Goal: Information Seeking & Learning: Learn about a topic

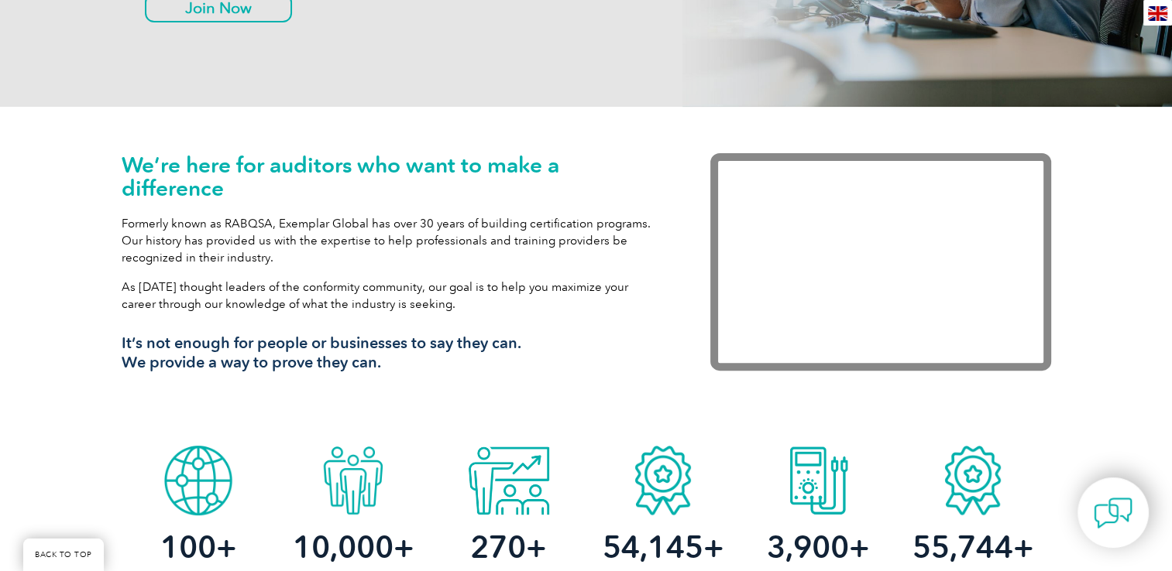
scroll to position [77, 0]
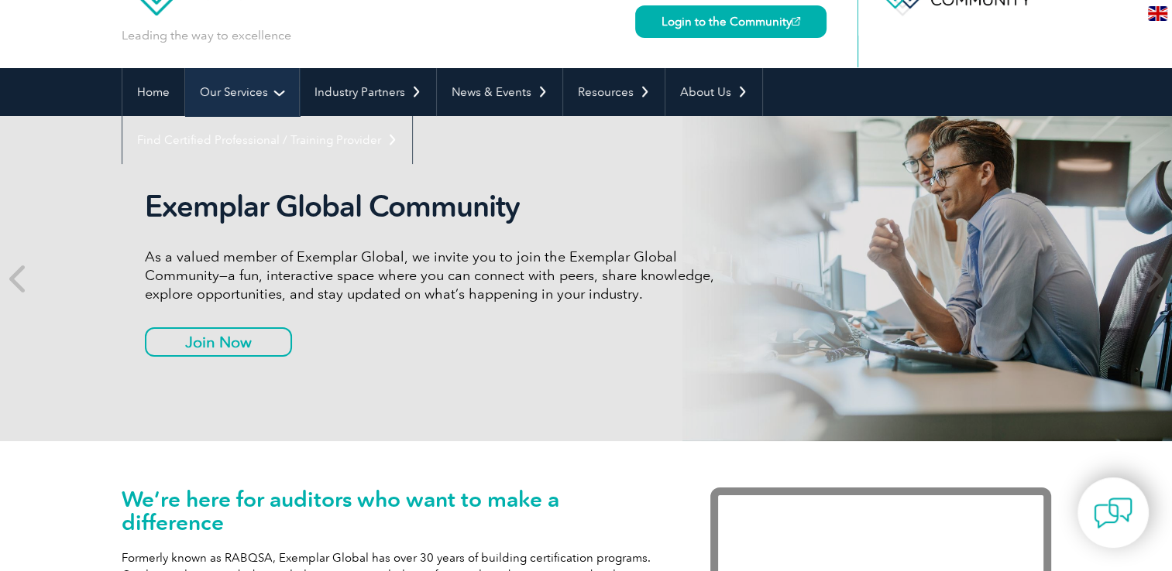
click at [278, 93] on link "Our Services" at bounding box center [242, 92] width 114 height 48
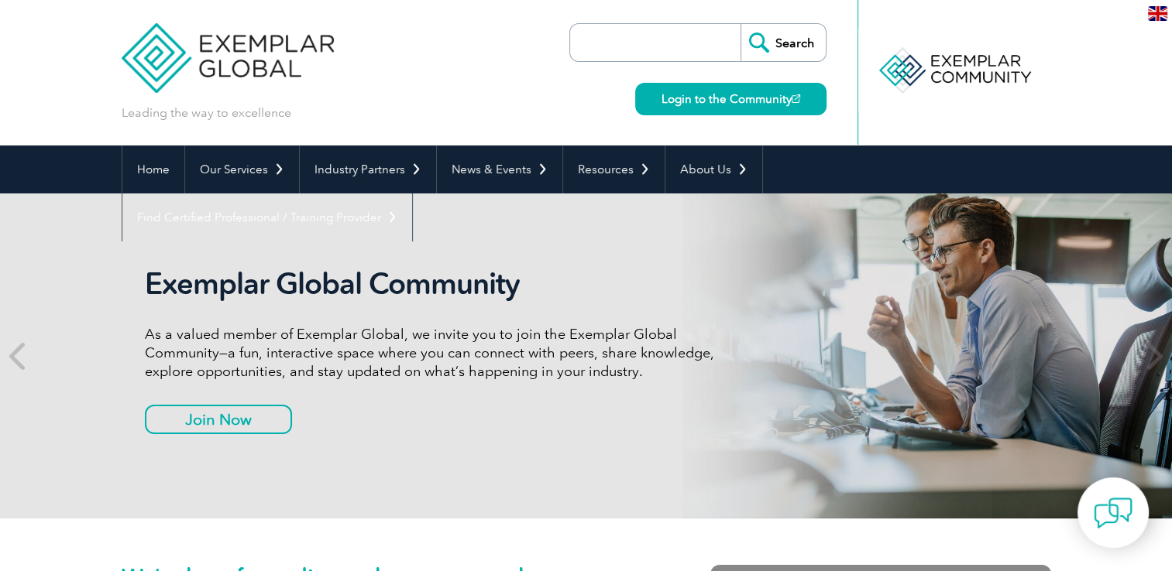
click at [0, 0] on link "Individual Certifications" at bounding box center [0, 0] width 0 height 0
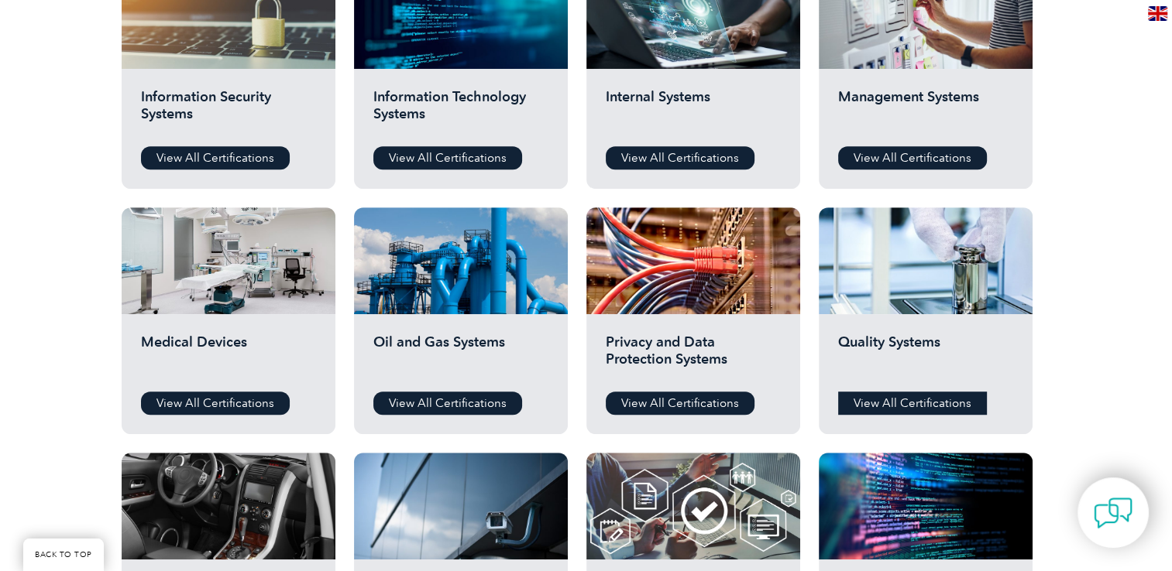
scroll to position [959, 0]
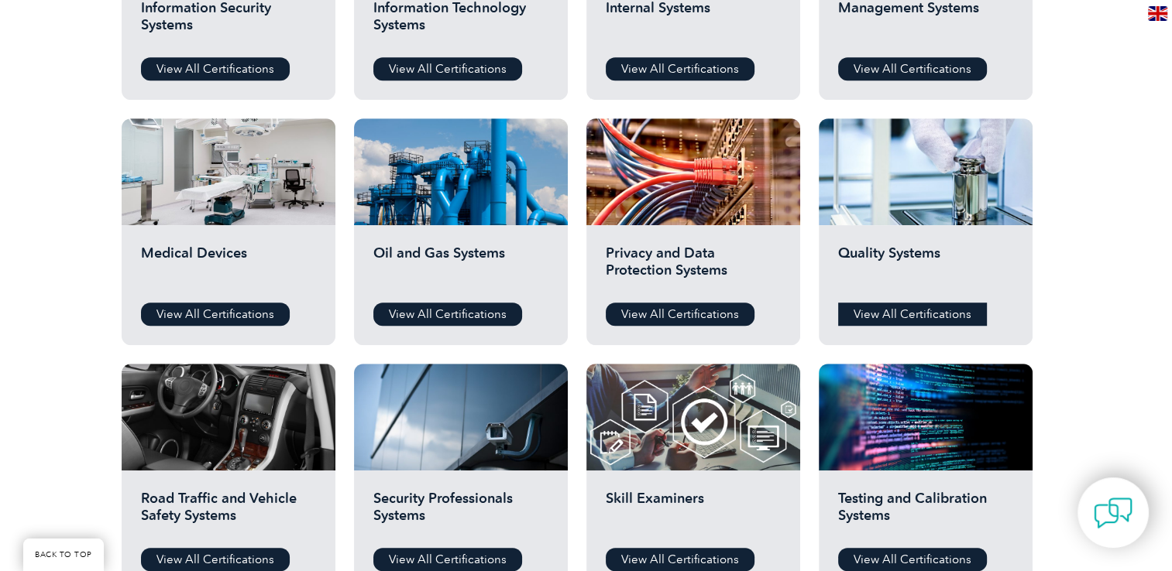
click at [930, 311] on link "View All Certifications" at bounding box center [912, 314] width 149 height 23
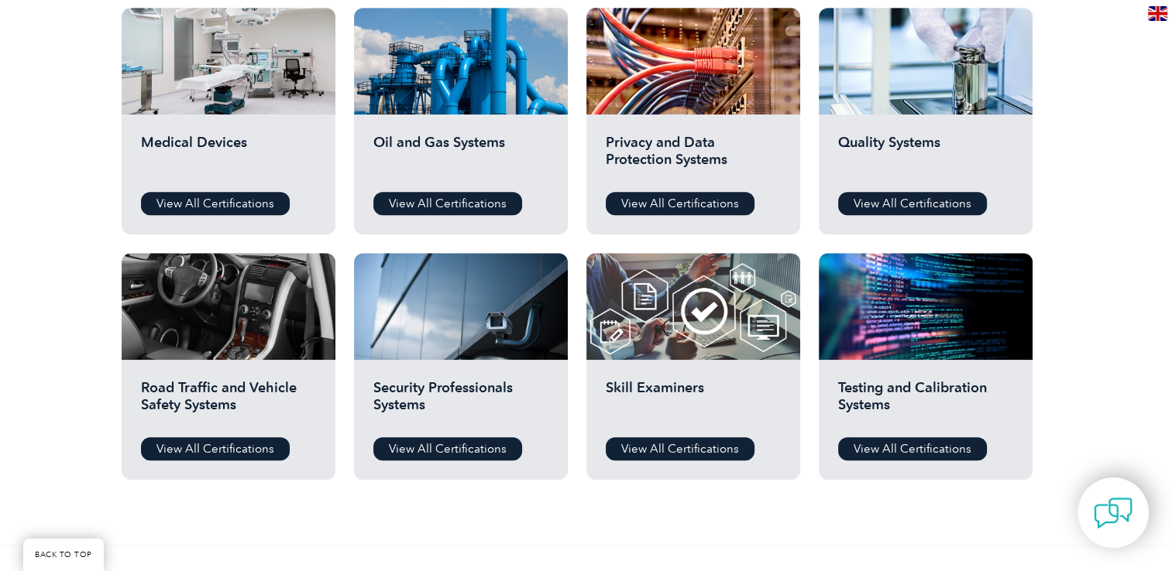
scroll to position [1114, 0]
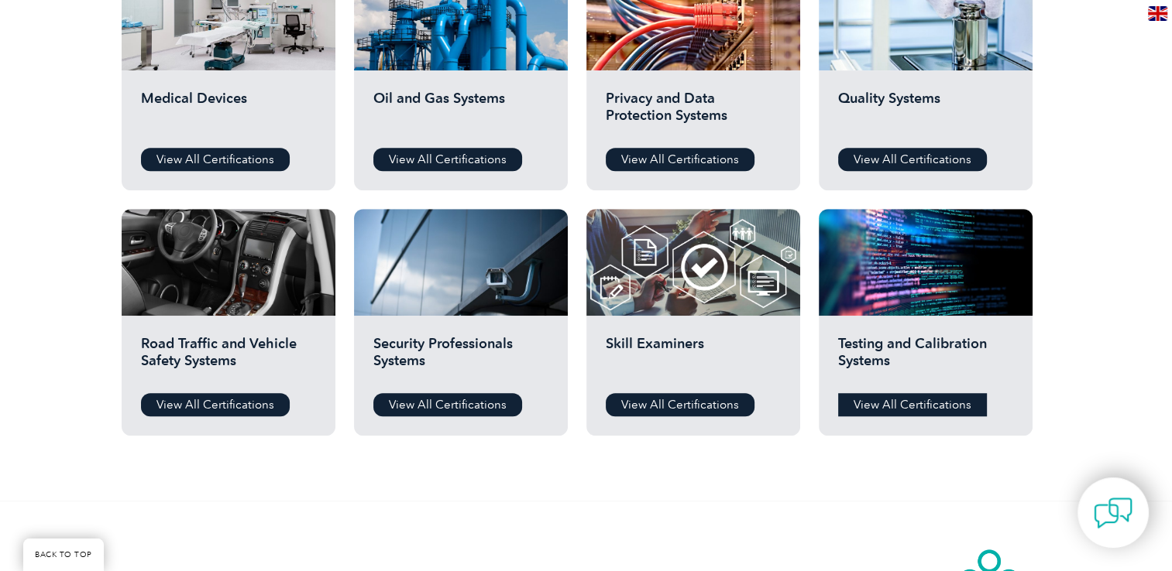
click at [889, 406] on link "View All Certifications" at bounding box center [912, 404] width 149 height 23
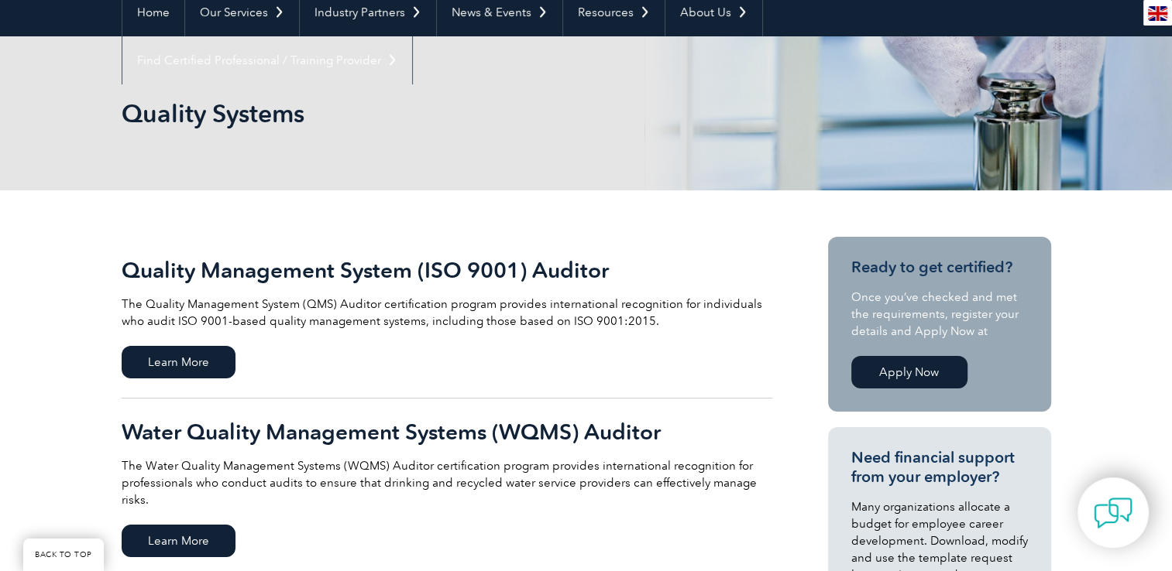
scroll to position [155, 0]
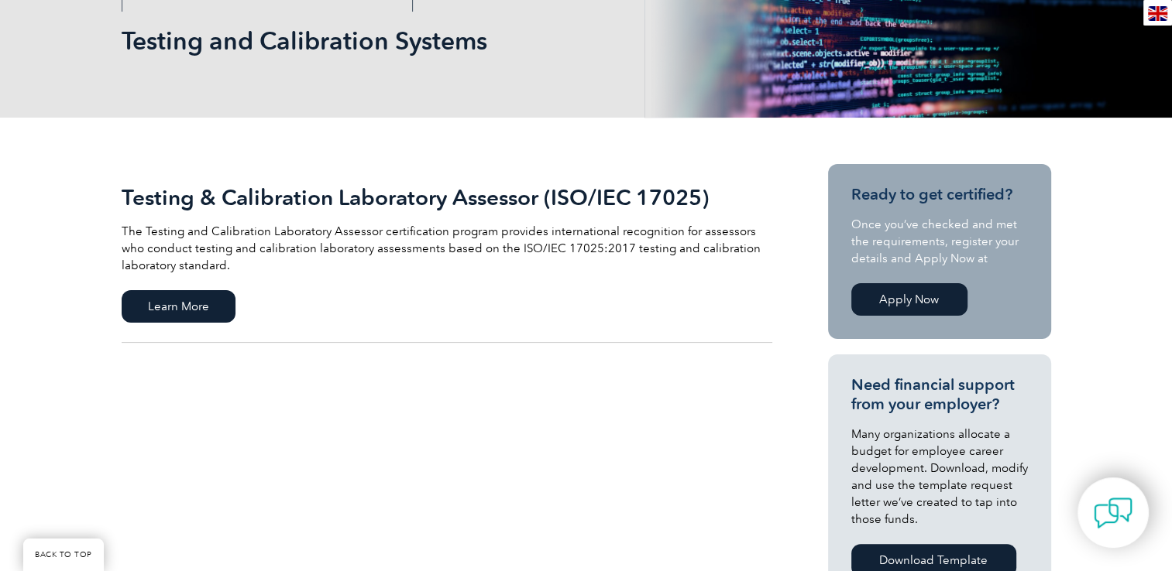
scroll to position [232, 0]
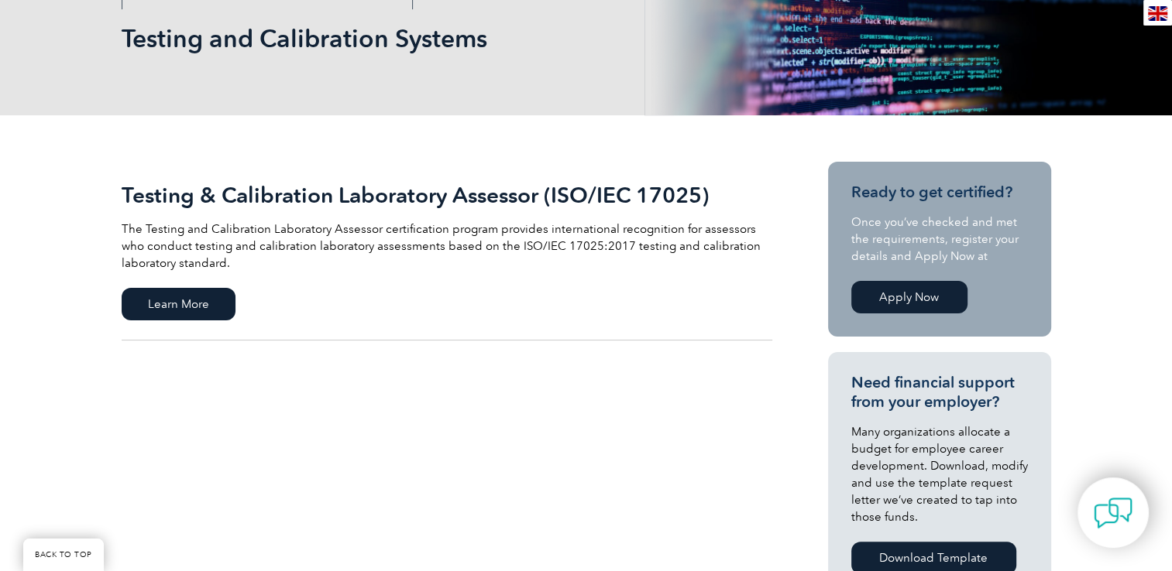
click at [229, 197] on h2 "Testing & Calibration Laboratory Assessor (ISO/IEC 17025)" at bounding box center [447, 195] width 650 height 25
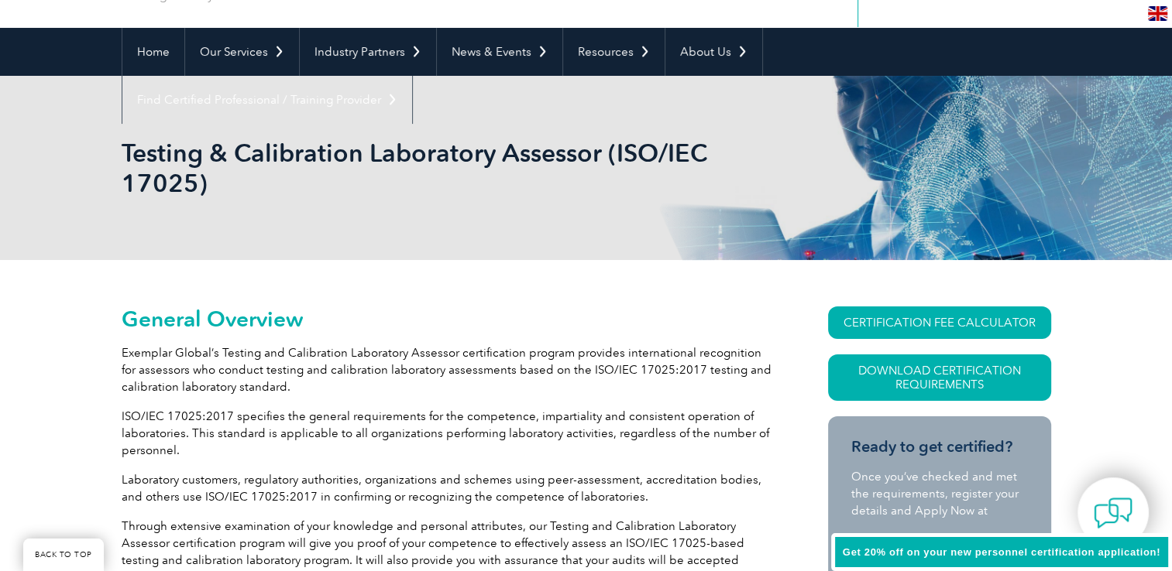
scroll to position [273, 0]
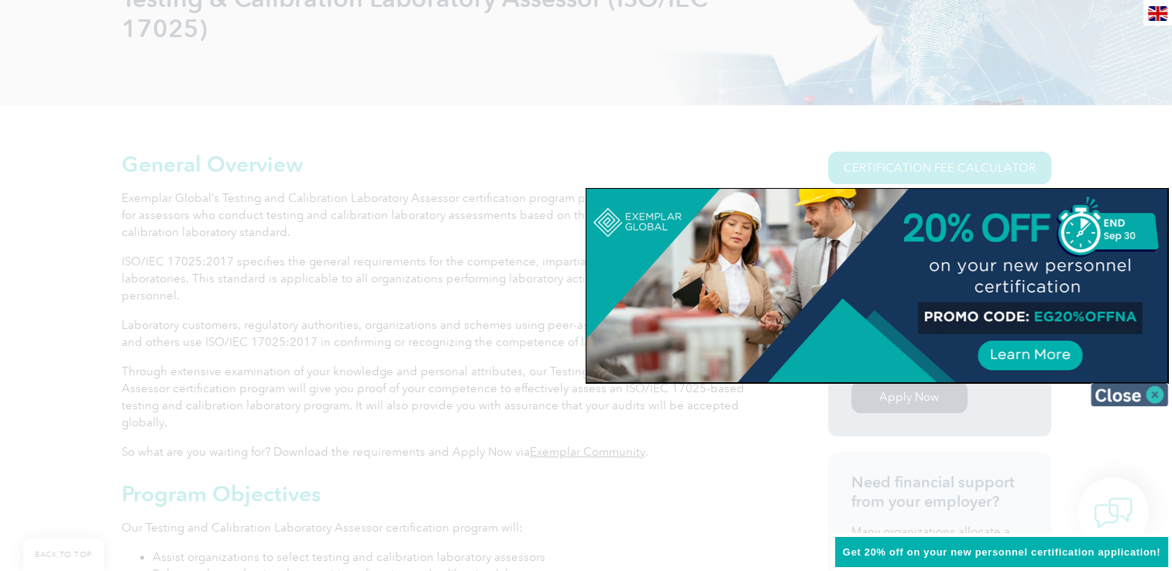
click at [1134, 393] on img at bounding box center [1128, 394] width 77 height 23
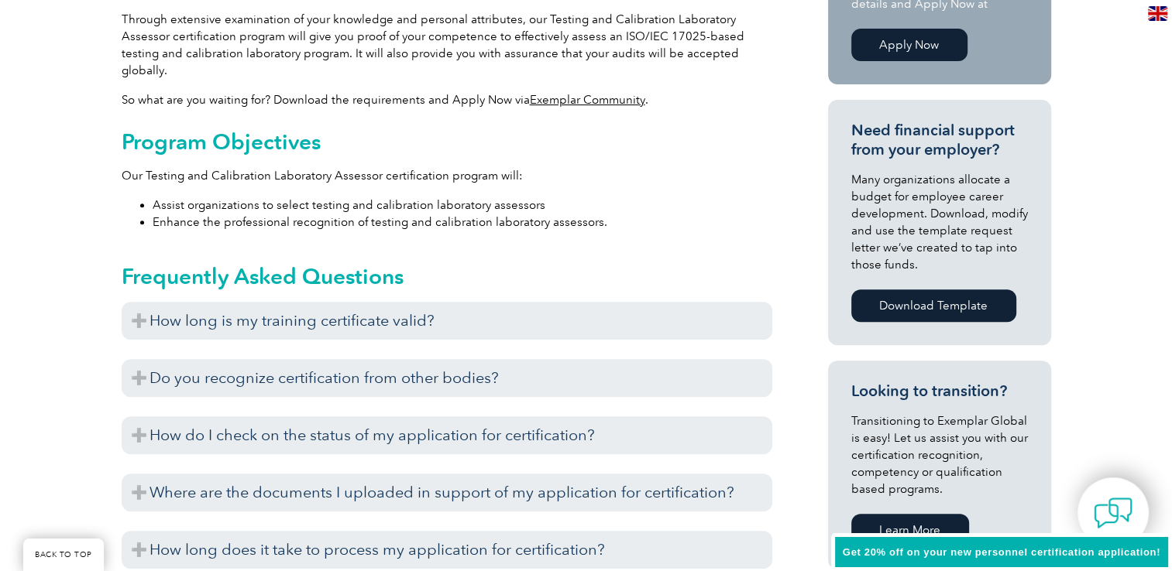
scroll to position [350, 0]
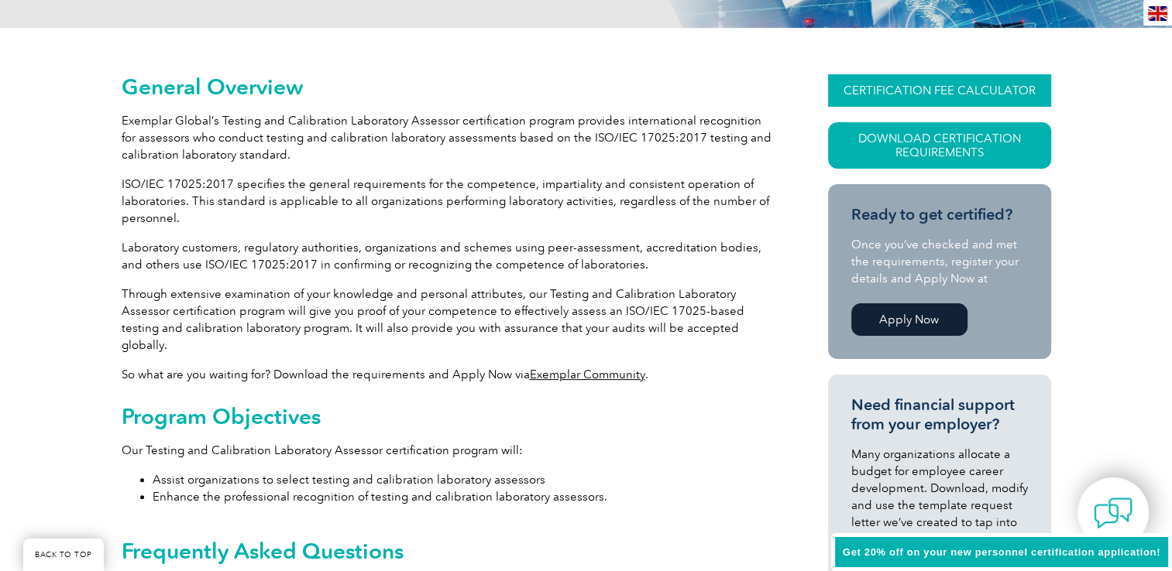
click at [970, 84] on link "CERTIFICATION FEE CALCULATOR" at bounding box center [939, 90] width 223 height 33
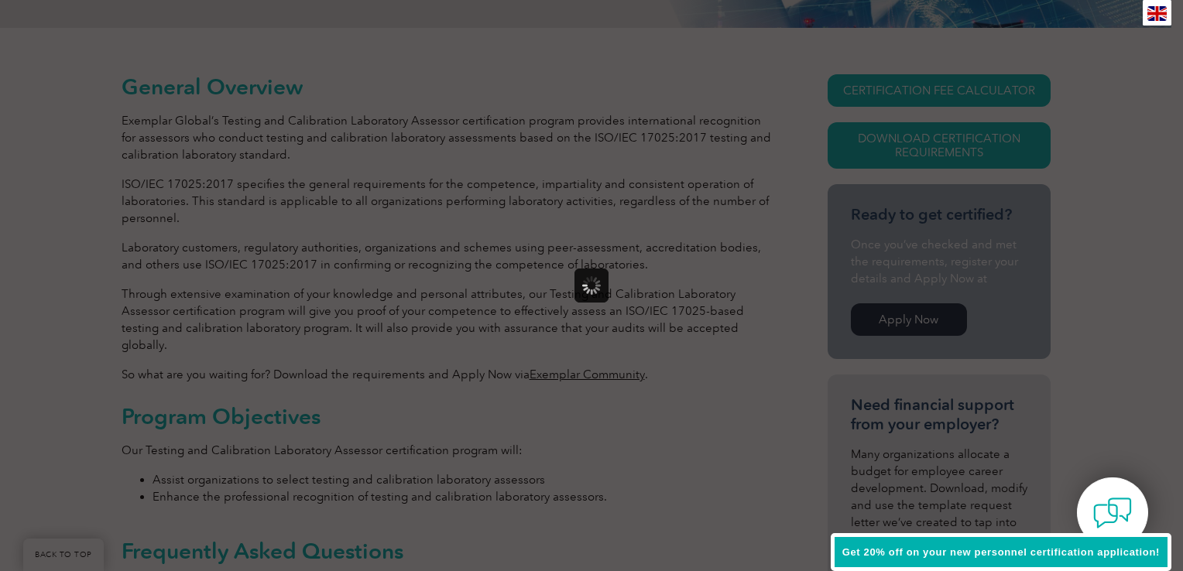
click at [527, 196] on div at bounding box center [591, 285] width 1183 height 571
